Goal: Navigation & Orientation: Find specific page/section

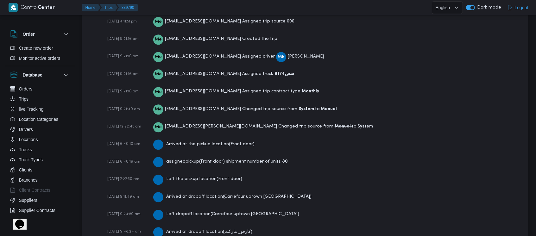
scroll to position [1122, 0]
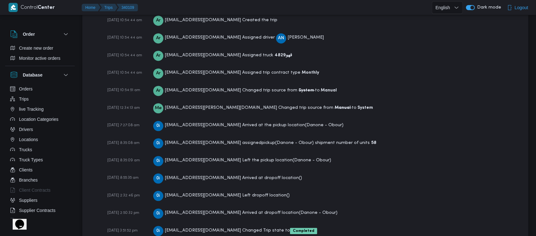
scroll to position [948, 0]
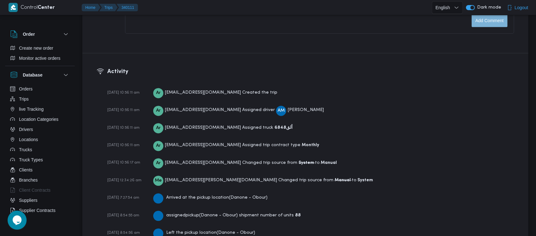
scroll to position [948, 0]
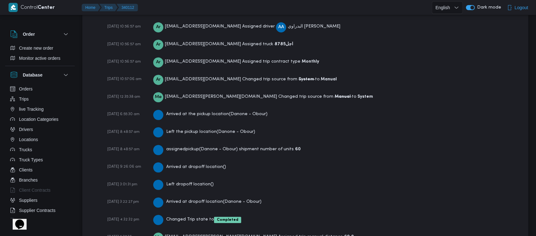
scroll to position [948, 0]
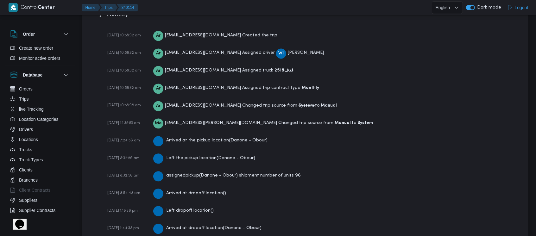
scroll to position [948, 0]
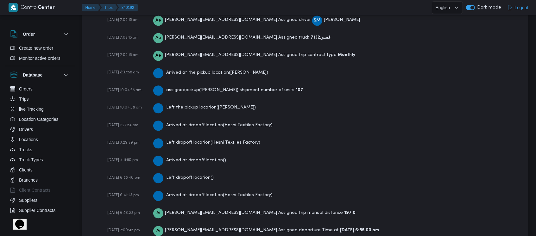
scroll to position [982, 0]
